Goal: Check status: Check status

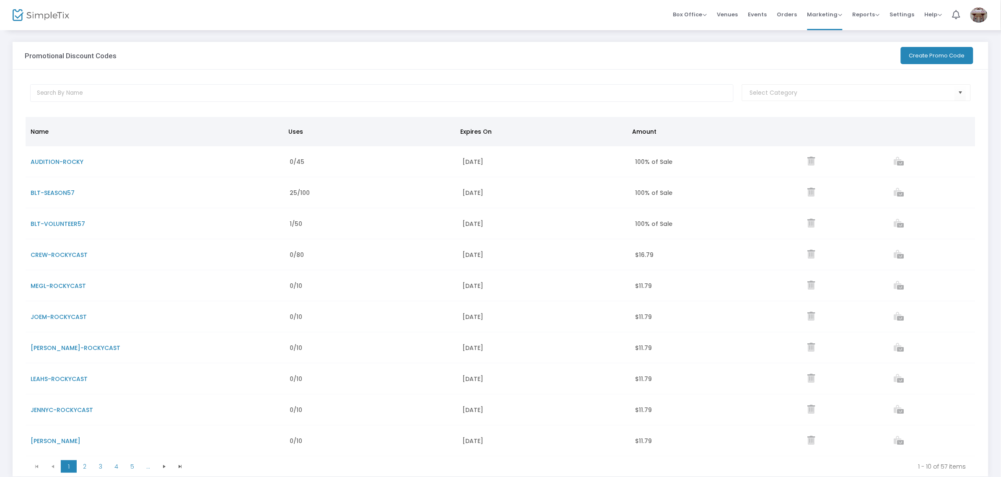
drag, startPoint x: 792, startPoint y: 16, endPoint x: 432, endPoint y: 148, distance: 383.5
click at [792, 16] on span "Orders" at bounding box center [787, 14] width 20 height 21
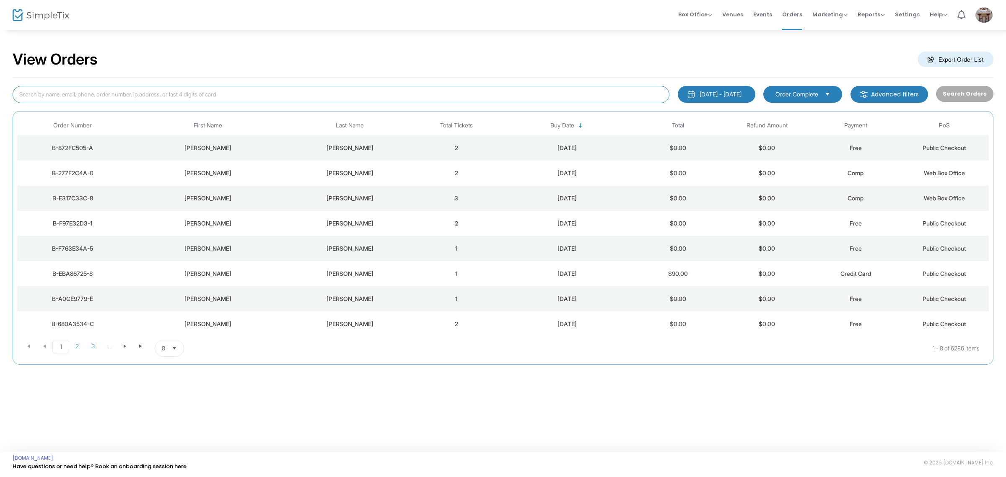
click at [75, 93] on input at bounding box center [341, 94] width 657 height 17
click at [198, 154] on td "[PERSON_NAME]" at bounding box center [208, 147] width 160 height 25
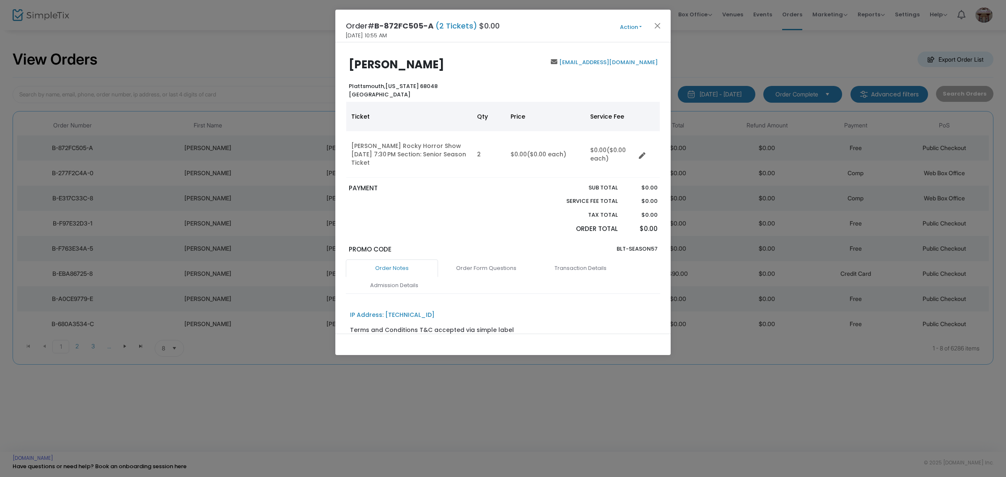
click at [621, 321] on div "IP Address: [TECHNICAL_ID] Terms and Conditions T&C accepted via simple label o…" at bounding box center [503, 359] width 314 height 114
click at [655, 28] on button "Close" at bounding box center [657, 25] width 11 height 11
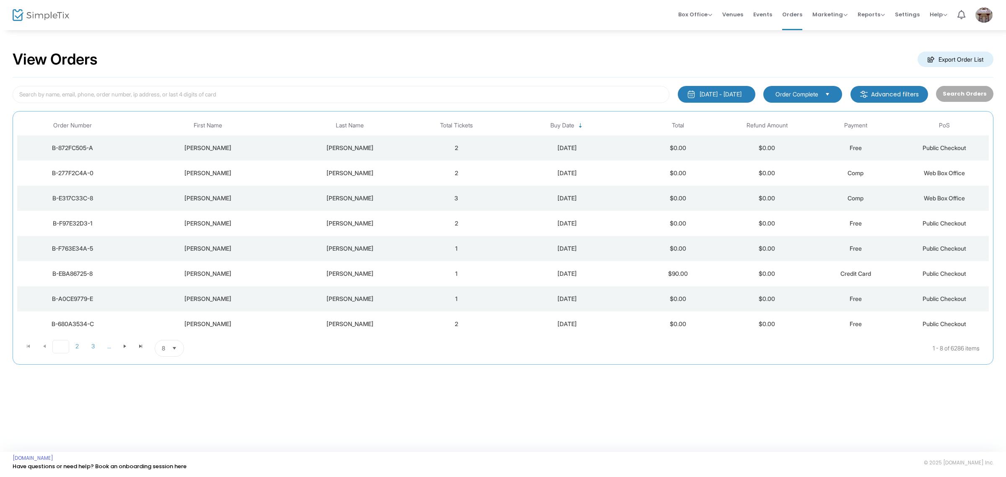
click at [69, 351] on span "1" at bounding box center [60, 346] width 17 height 13
click at [74, 351] on span "2" at bounding box center [77, 346] width 16 height 13
click at [299, 143] on td "[PERSON_NAME]" at bounding box center [350, 147] width 124 height 25
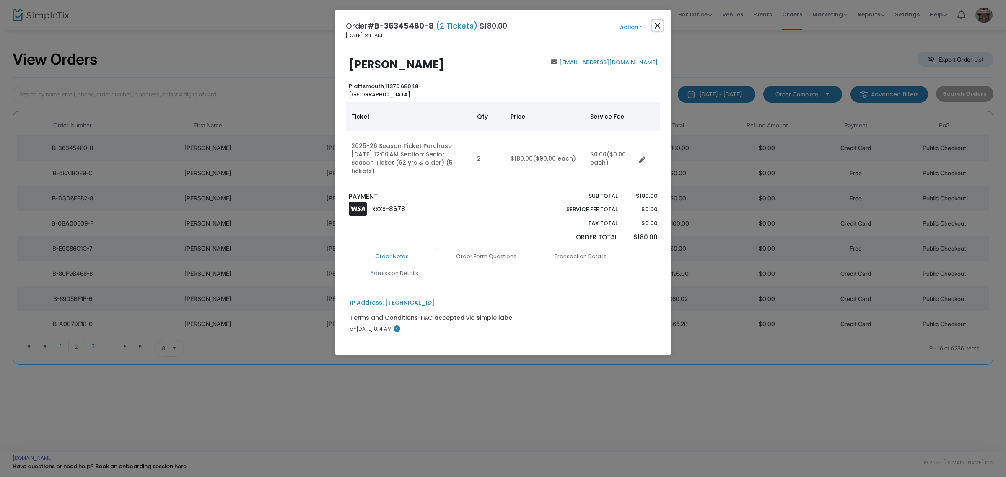
click at [660, 29] on button "Close" at bounding box center [657, 25] width 11 height 11
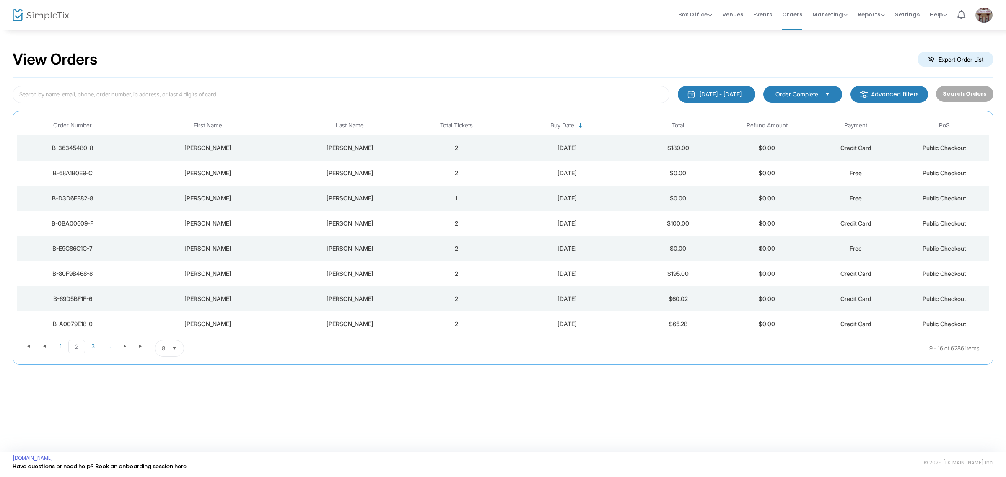
drag, startPoint x: 252, startPoint y: 145, endPoint x: 623, endPoint y: 204, distance: 375.3
click at [252, 145] on div "[PERSON_NAME]" at bounding box center [208, 148] width 156 height 8
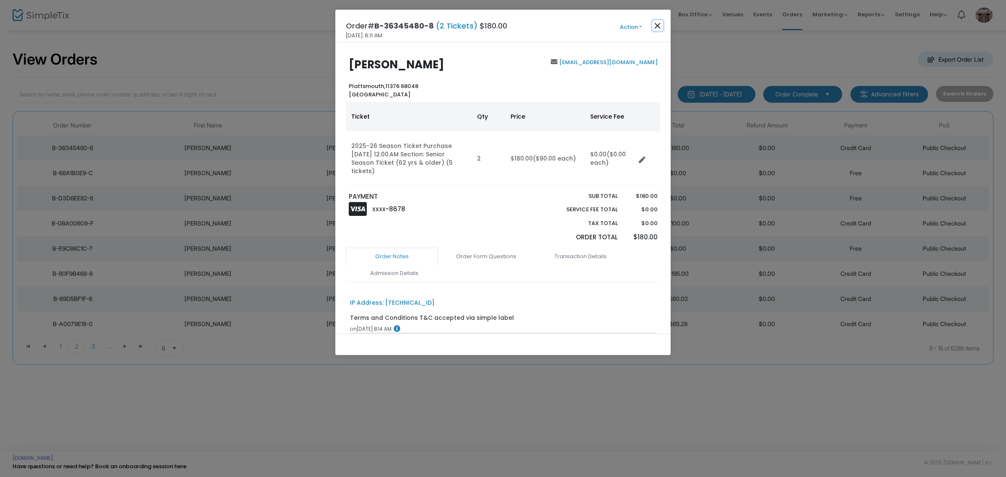
click at [657, 24] on button "Close" at bounding box center [657, 25] width 11 height 11
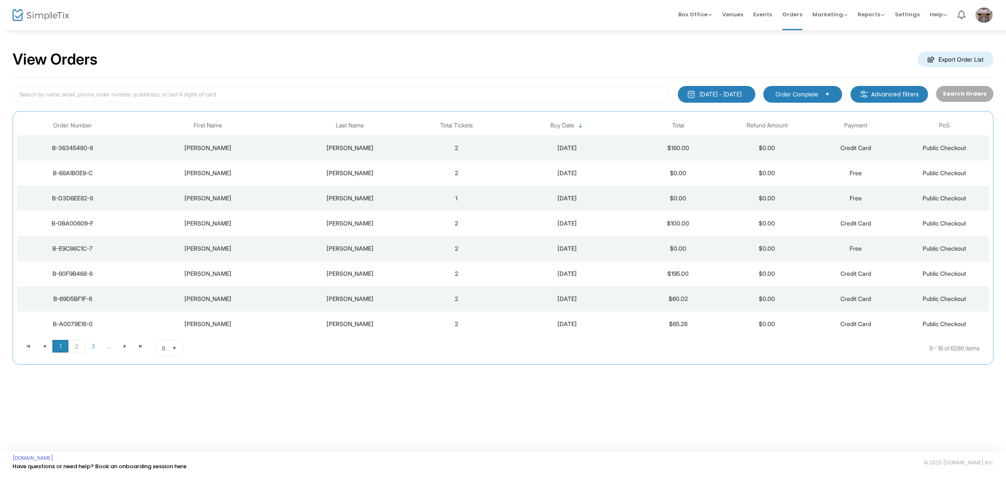
click at [57, 343] on span "1" at bounding box center [60, 346] width 16 height 13
click at [463, 148] on td "2" at bounding box center [456, 147] width 89 height 25
